Goal: Information Seeking & Learning: Learn about a topic

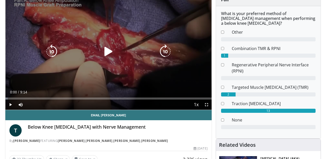
scroll to position [46, 0]
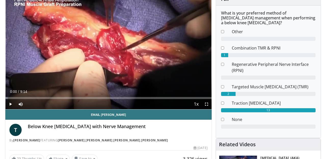
click at [10, 106] on span "Video Player" at bounding box center [10, 104] width 10 height 10
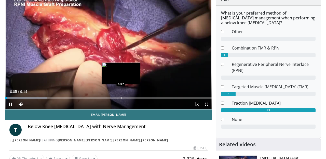
click at [122, 96] on div "Loaded : 20.13% 0:05 5:07" at bounding box center [108, 96] width 206 height 5
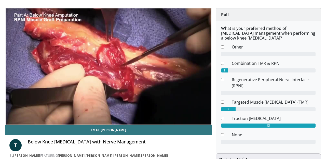
scroll to position [32, 0]
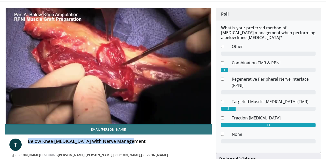
drag, startPoint x: 28, startPoint y: 141, endPoint x: 136, endPoint y: 140, distance: 107.8
click at [136, 140] on h4 "Below Knee [MEDICAL_DATA] with Nerve Management" at bounding box center [118, 141] width 180 height 6
copy h4 "Below Knee [MEDICAL_DATA] with Nerve Management"
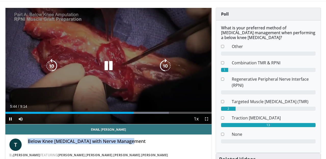
click at [108, 67] on icon "Video Player" at bounding box center [108, 66] width 14 height 14
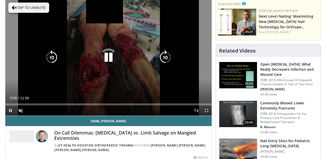
scroll to position [46, 0]
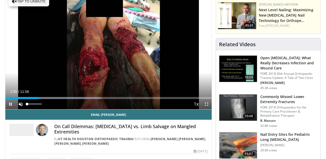
click at [21, 104] on span "Video Player" at bounding box center [21, 104] width 10 height 10
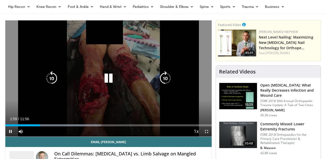
scroll to position [19, 0]
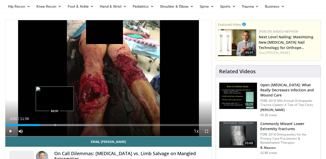
click at [55, 125] on div "Progress Bar" at bounding box center [55, 125] width 1 height 2
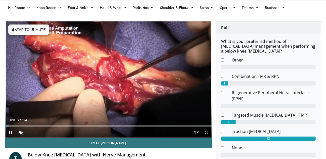
scroll to position [24, 0]
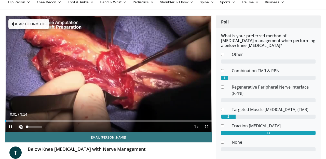
click at [20, 124] on span "Video Player" at bounding box center [21, 127] width 10 height 10
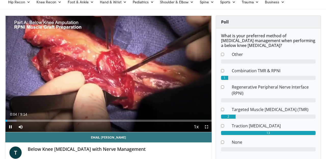
click at [11, 128] on span "Video Player" at bounding box center [10, 127] width 10 height 10
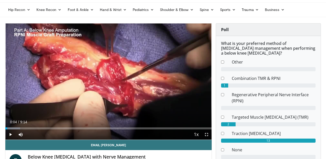
scroll to position [11, 0]
